Goal: Information Seeking & Learning: Learn about a topic

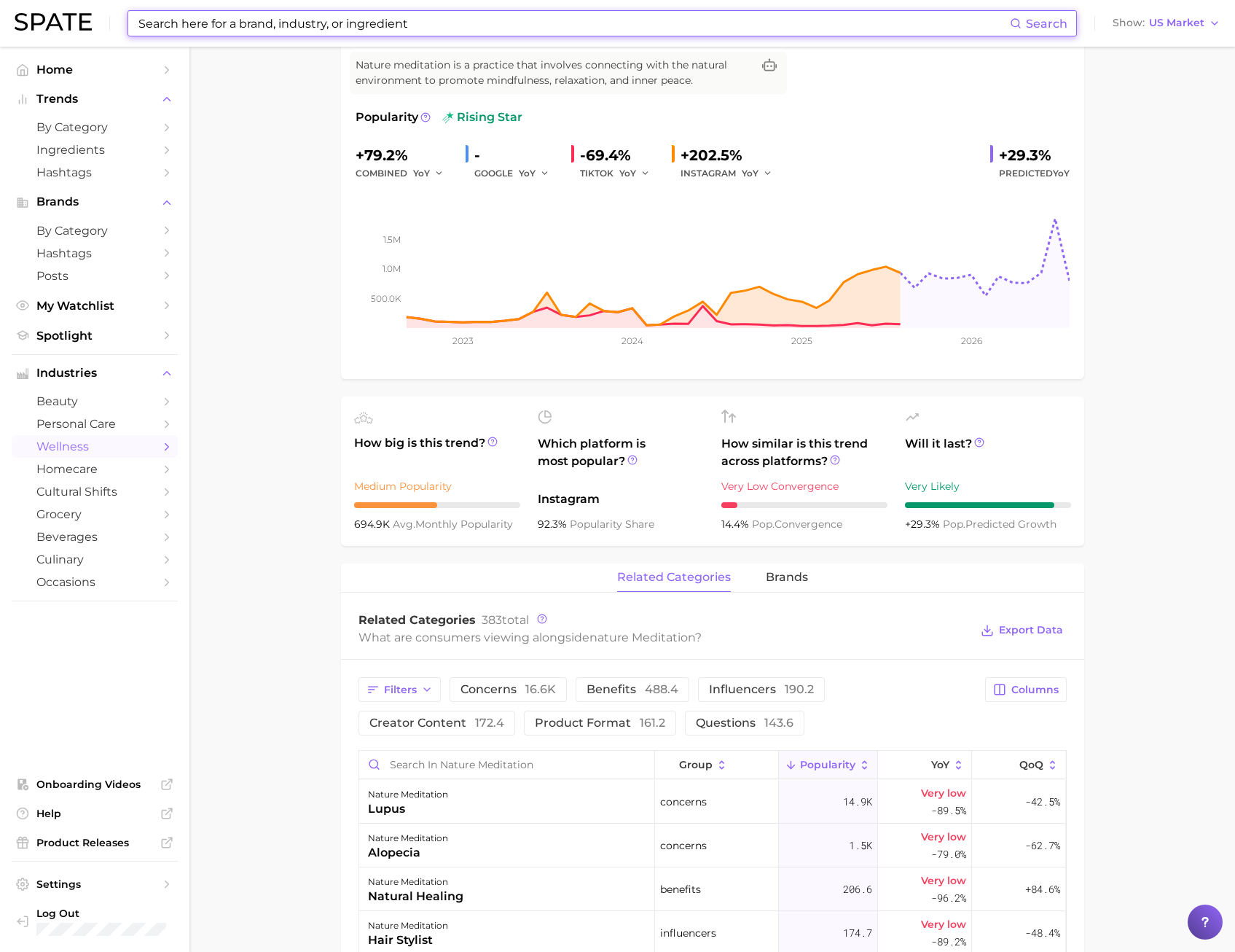
scroll to position [146, 0]
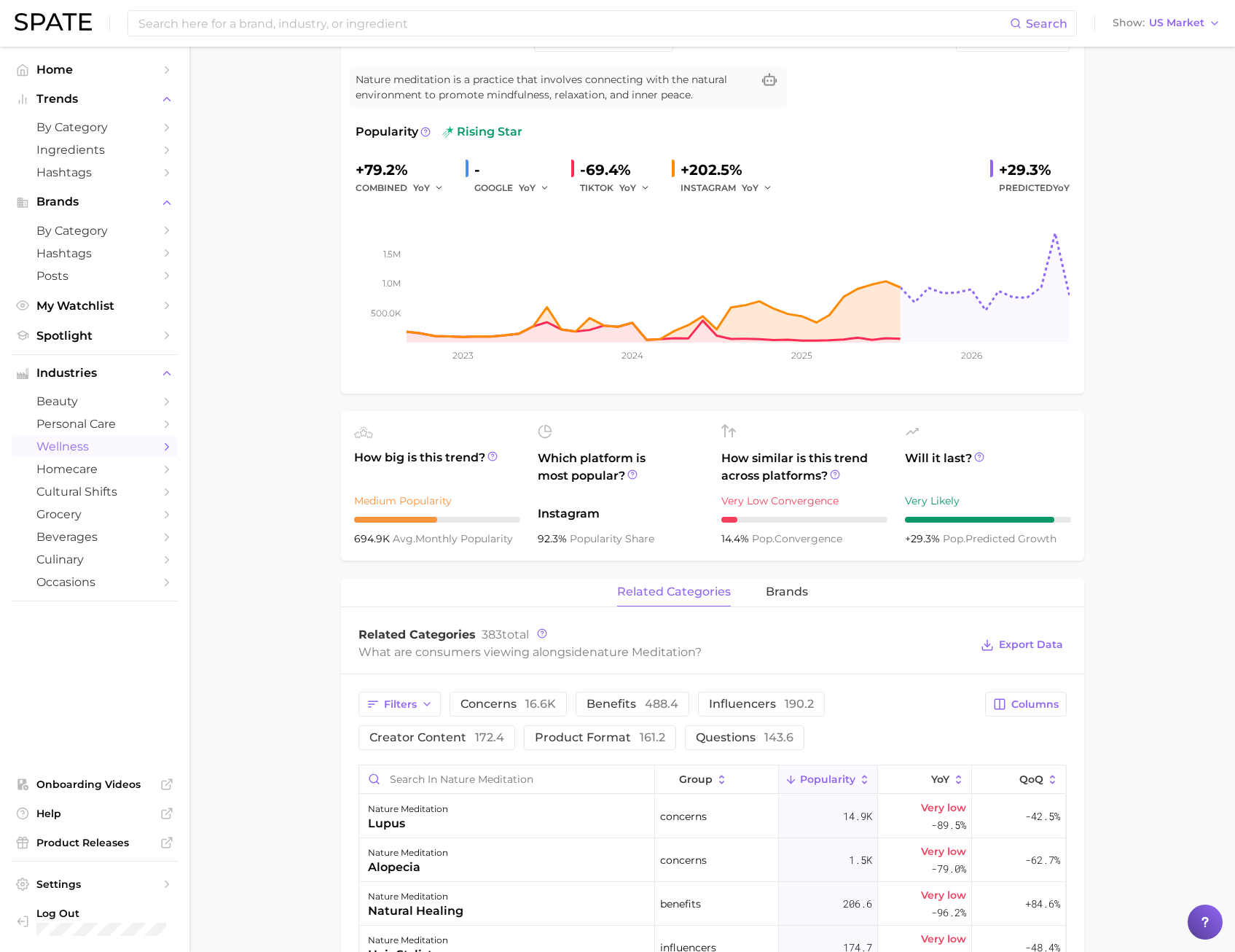
click at [178, 308] on nav "Home Trends by Category Ingredients Hashtags Brands by Category Hashtags Posts …" at bounding box center [95, 499] width 189 height 905
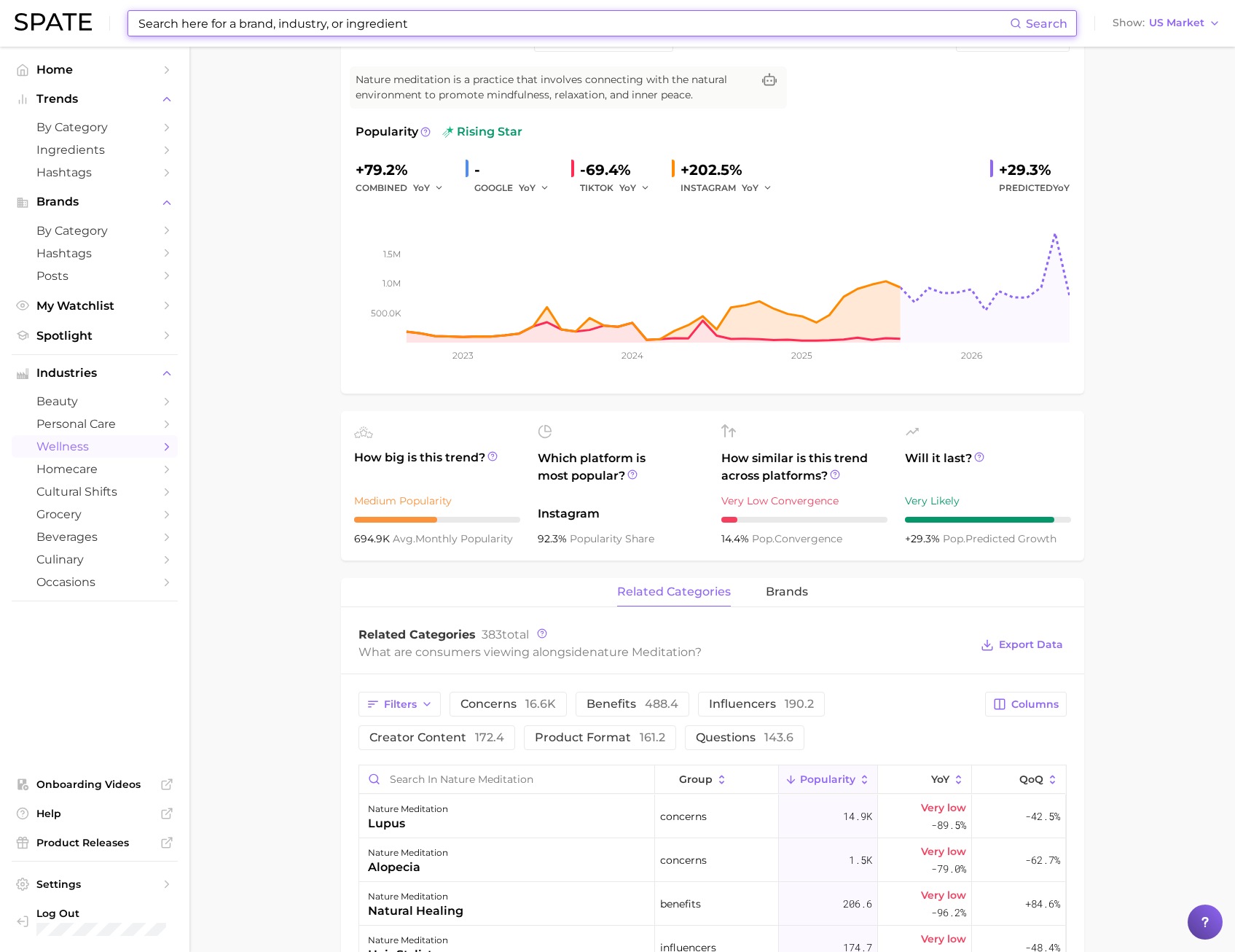
click at [447, 24] on input at bounding box center [573, 23] width 873 height 25
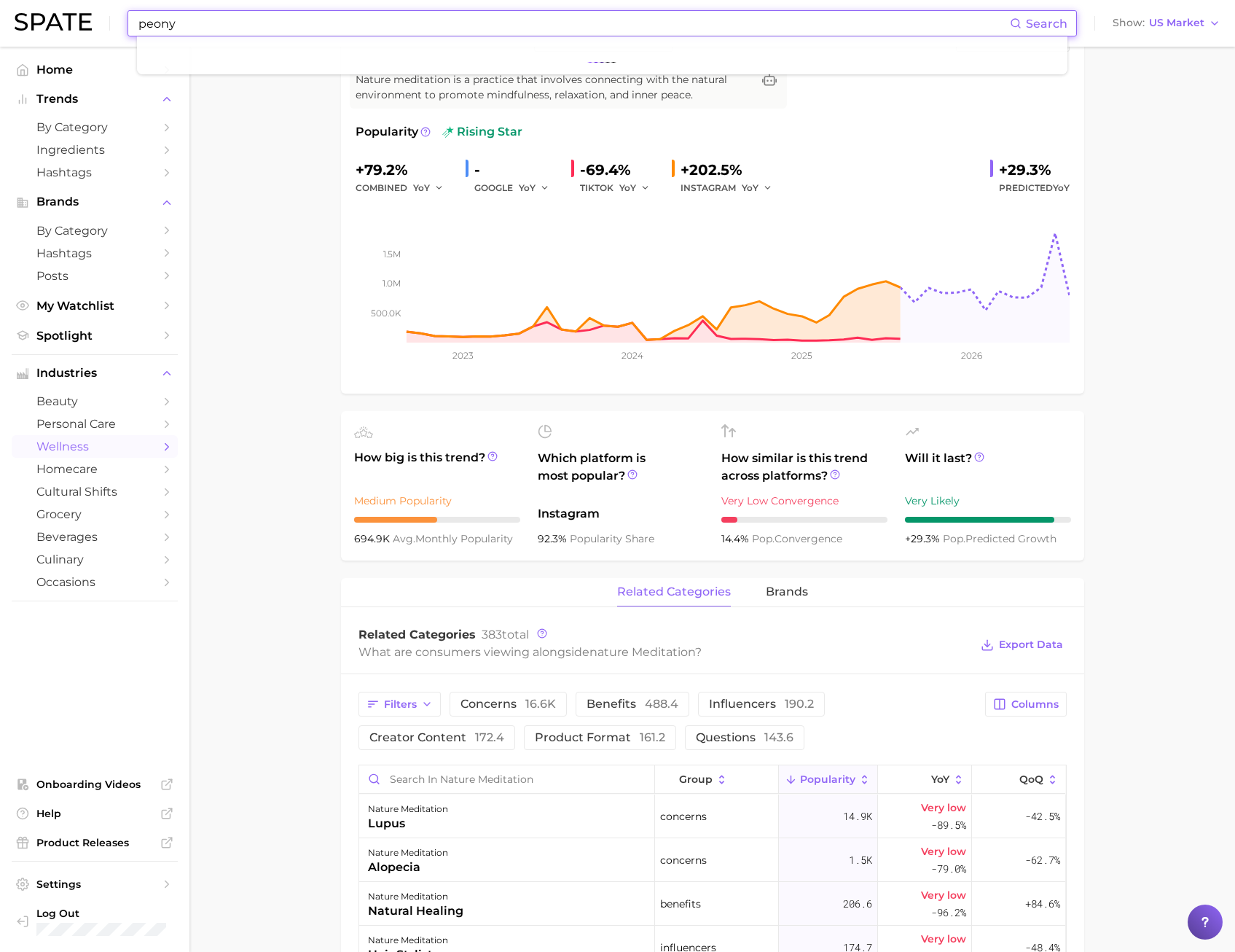
type input "peony"
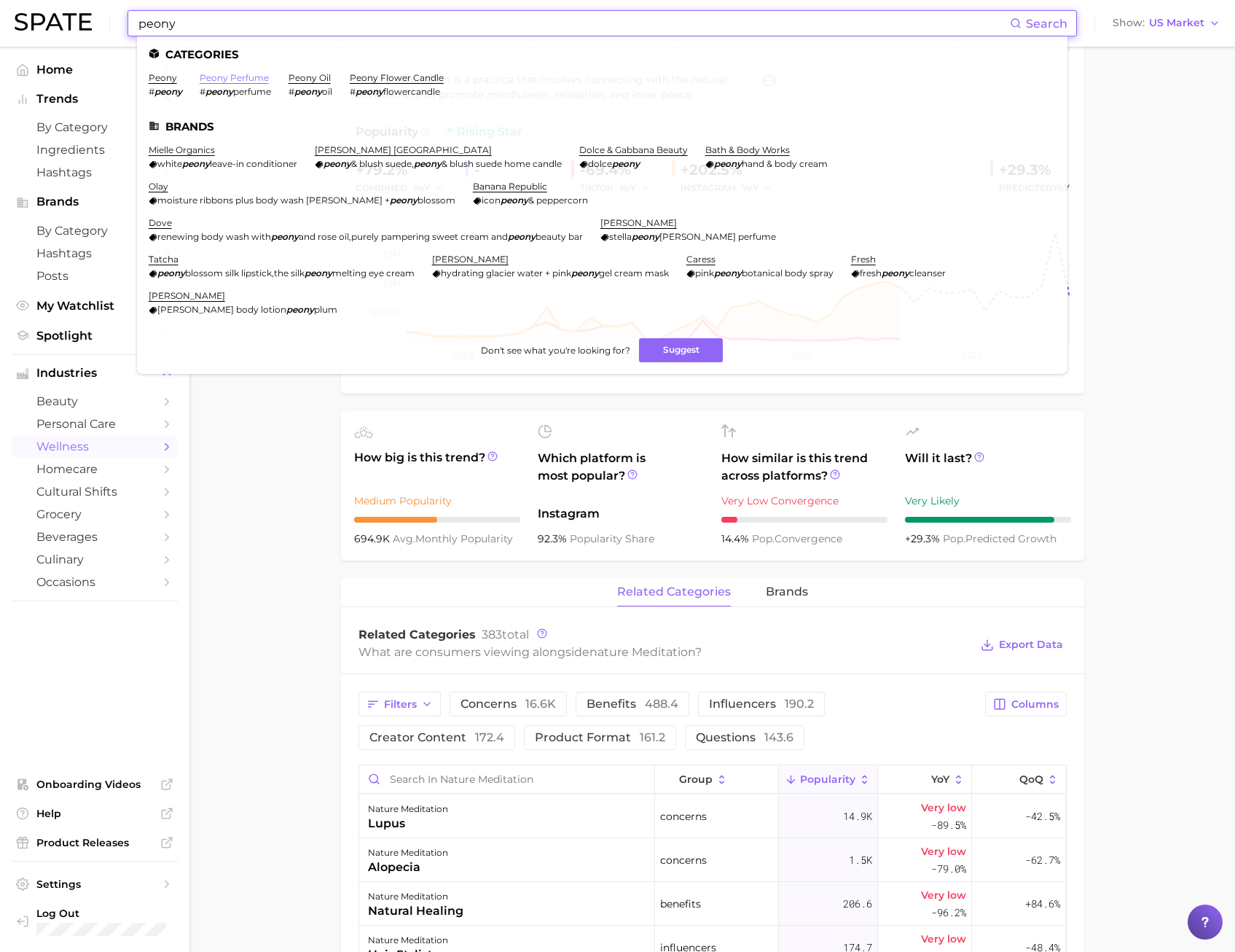
click at [212, 73] on link "peony perfume" at bounding box center [235, 77] width 69 height 11
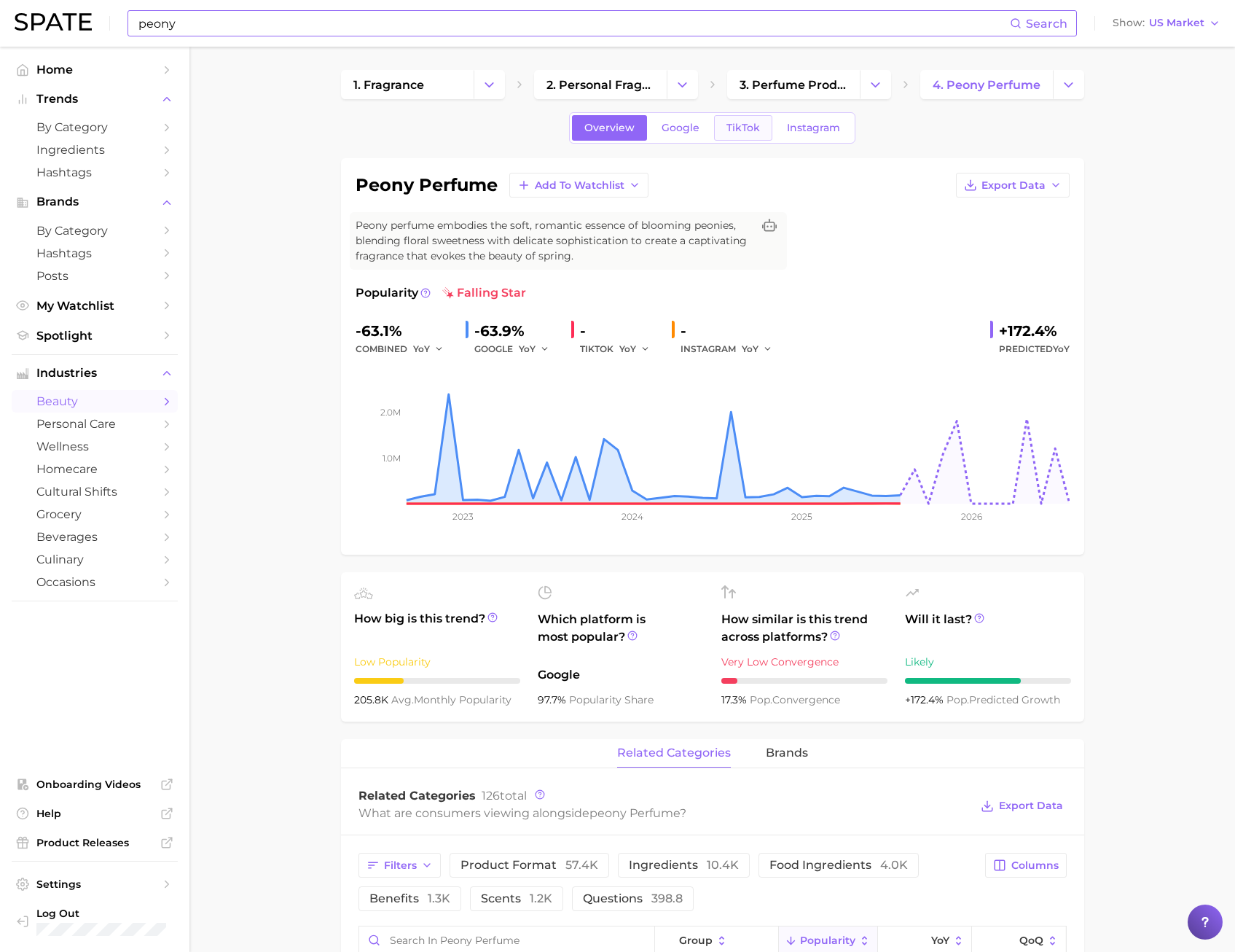
click at [720, 140] on link "TikTok" at bounding box center [743, 128] width 58 height 26
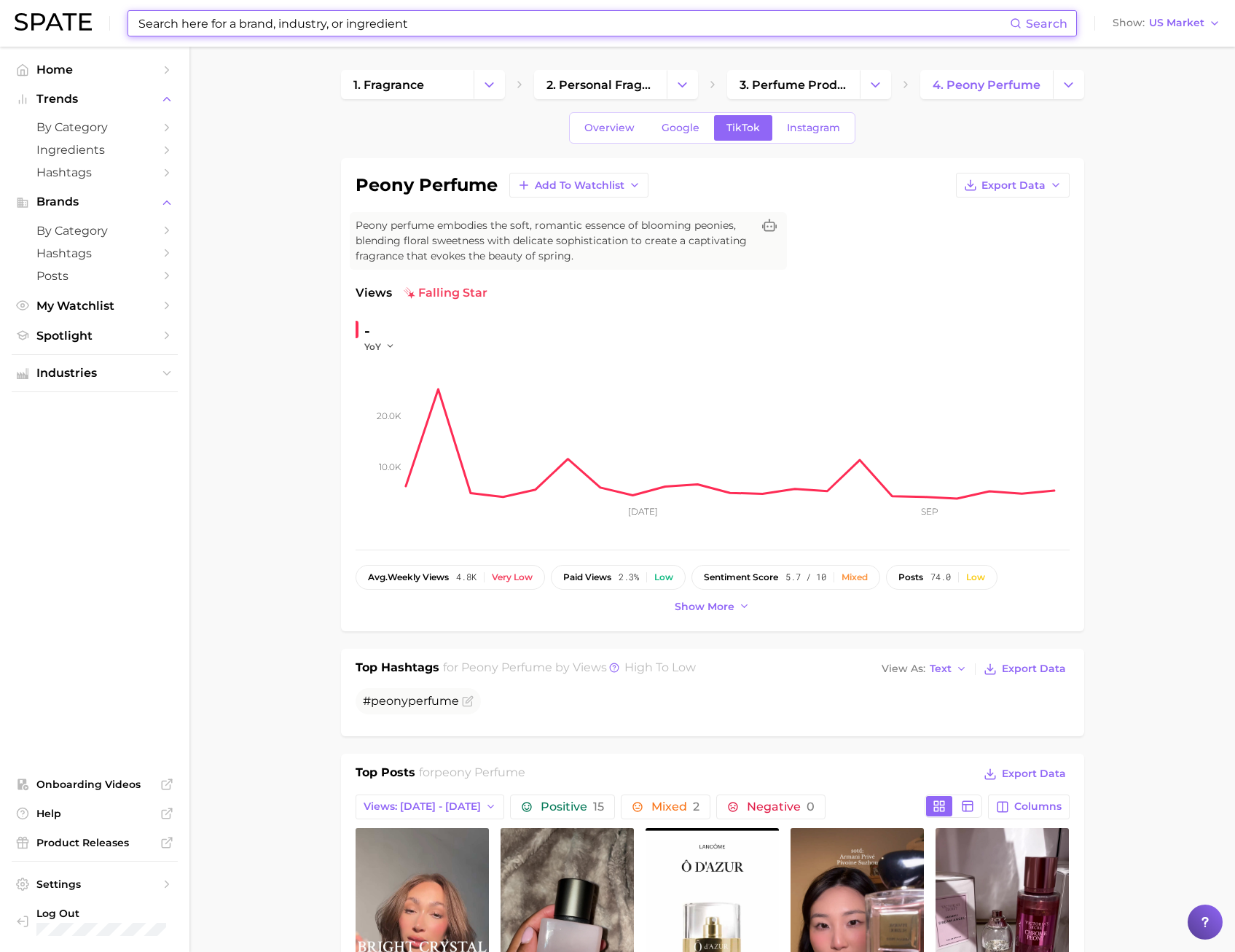
click at [391, 28] on input at bounding box center [573, 23] width 873 height 25
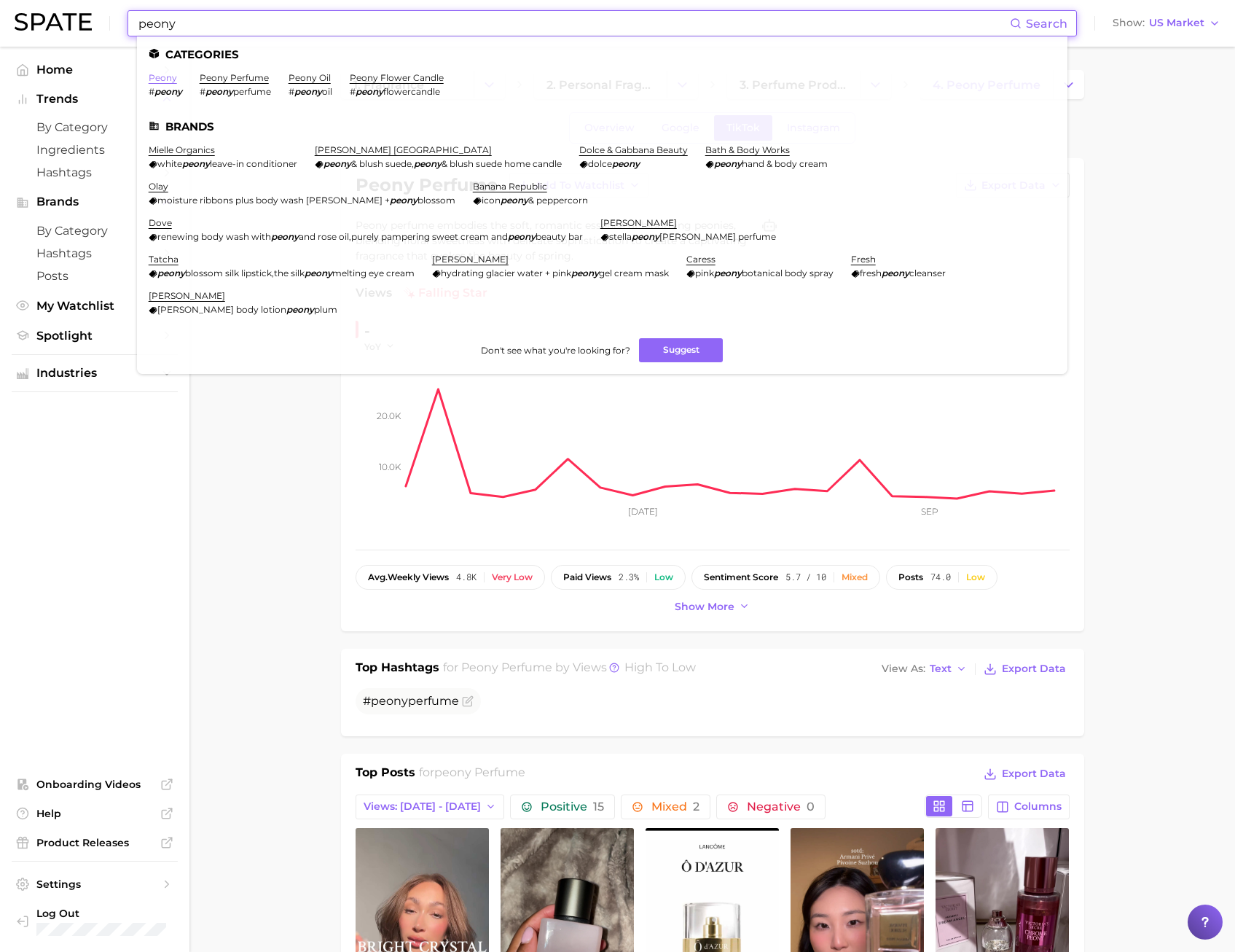
type input "peony"
click at [156, 82] on link "peony" at bounding box center [163, 77] width 29 height 11
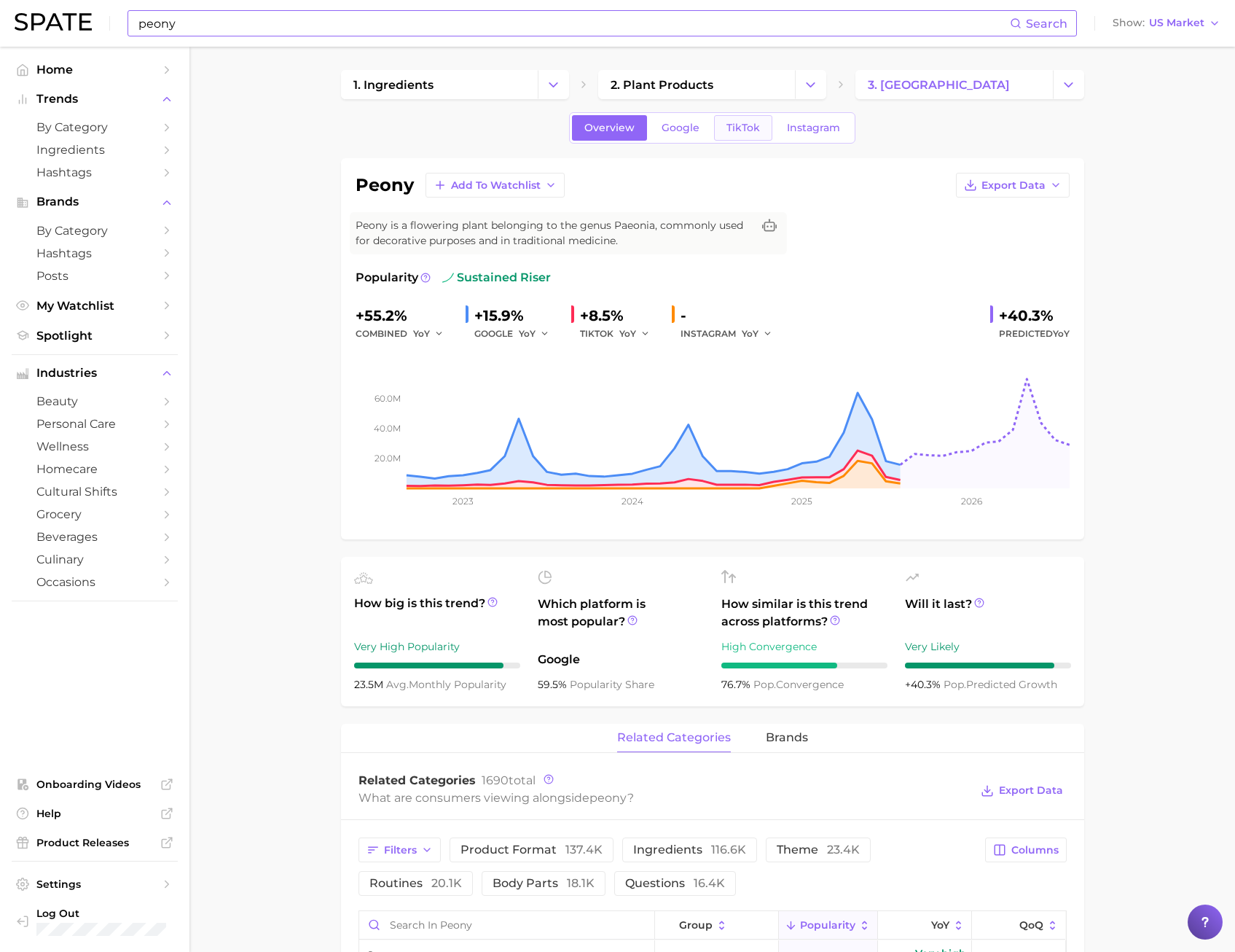
click at [731, 135] on link "TikTok" at bounding box center [743, 128] width 58 height 26
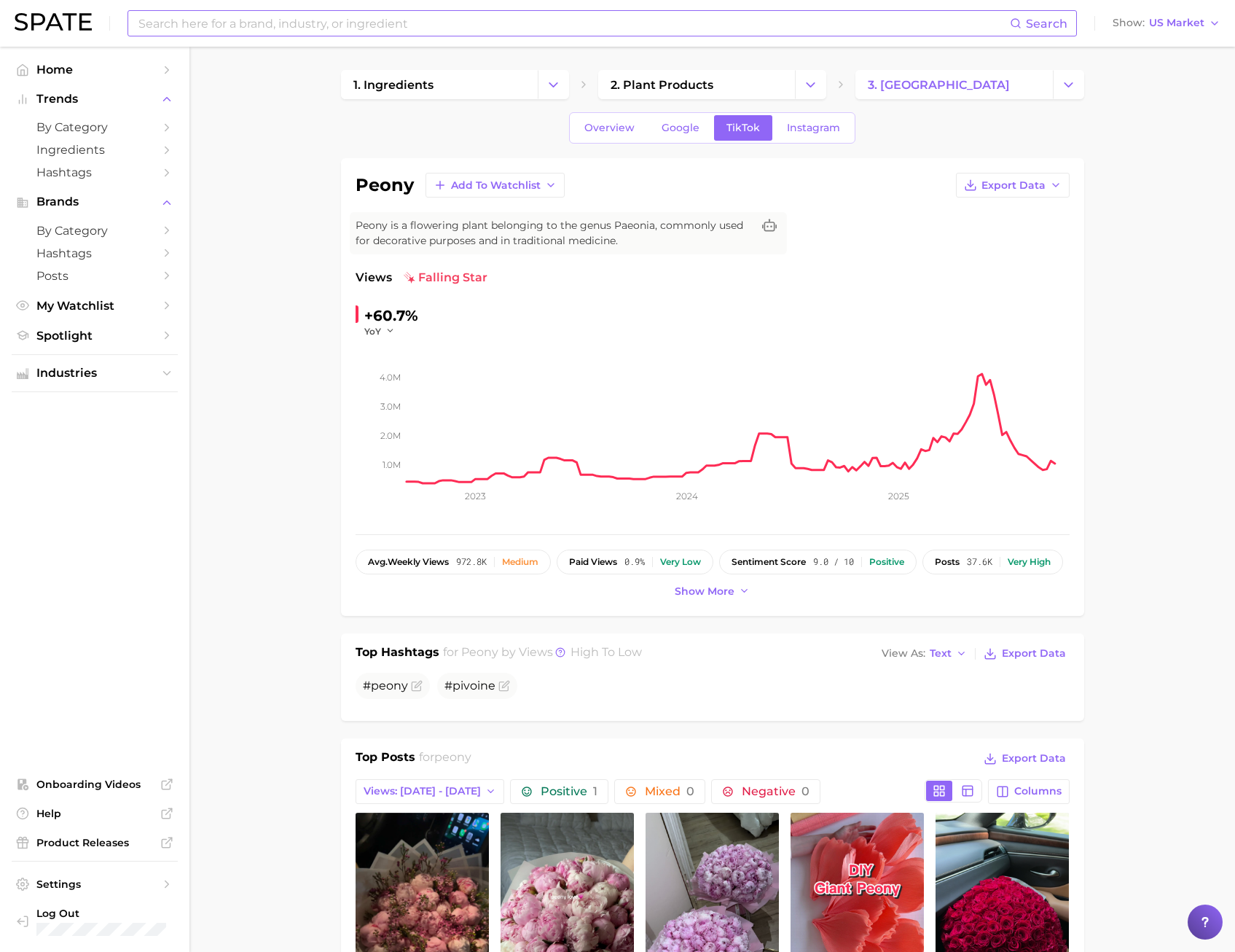
click at [224, 33] on input at bounding box center [573, 23] width 873 height 25
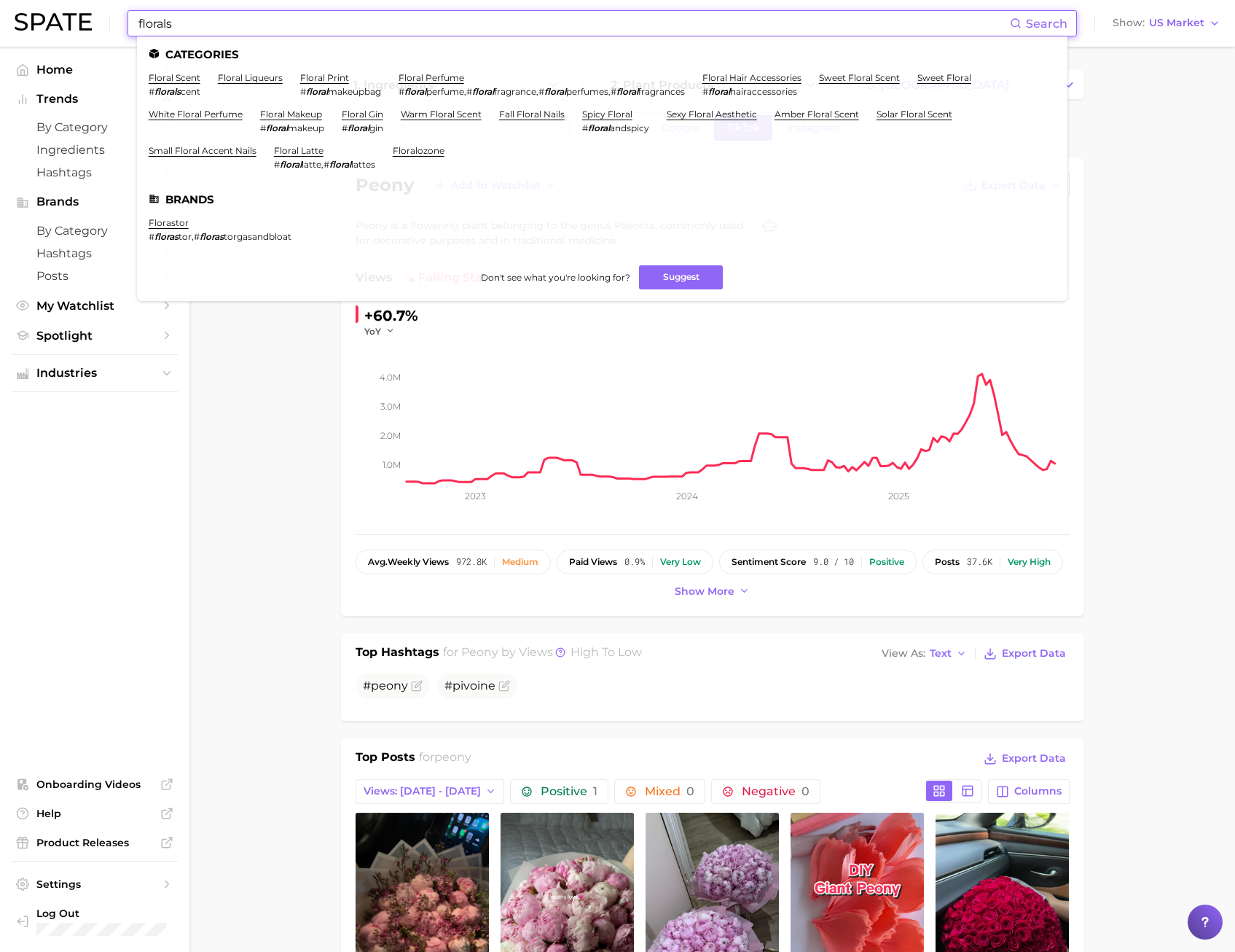
type input "florals"
